Goal: Transaction & Acquisition: Purchase product/service

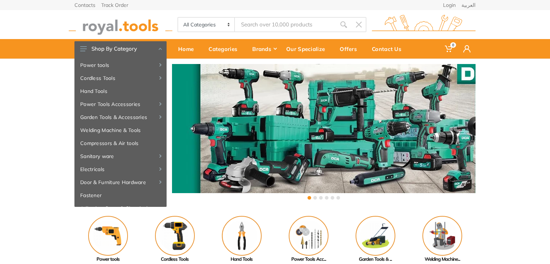
type input "j"
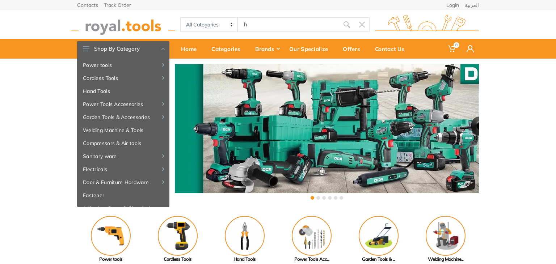
type input "he"
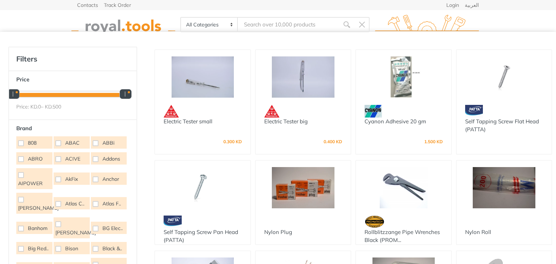
type input "l"
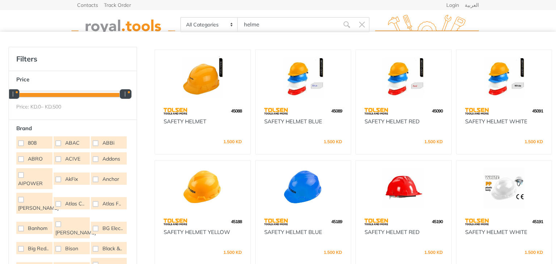
type input "helme"
click at [511, 183] on img at bounding box center [504, 187] width 82 height 41
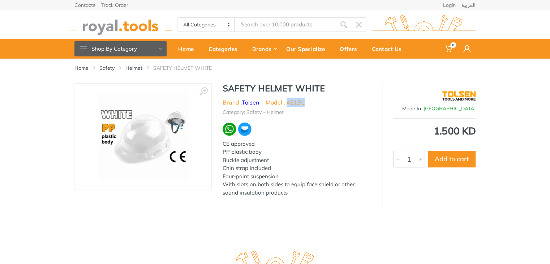
drag, startPoint x: 311, startPoint y: 102, endPoint x: 289, endPoint y: 103, distance: 22.5
click at [289, 103] on ul "Brand : Tolsen Model : 45191" at bounding box center [297, 102] width 148 height 9
copy li "45191"
